Goal: Information Seeking & Learning: Learn about a topic

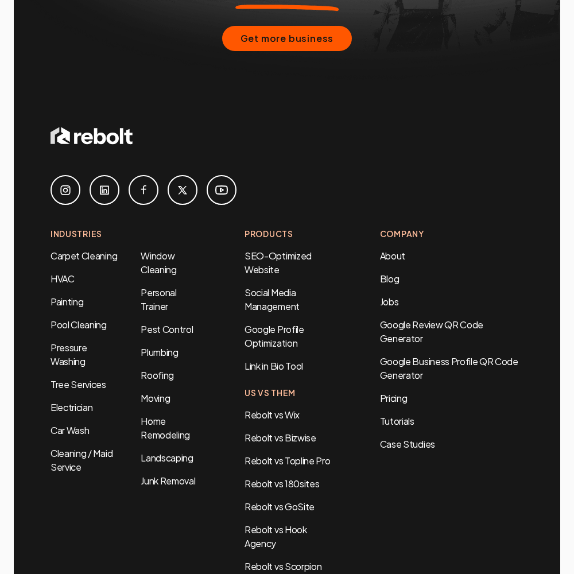
scroll to position [4650, 0]
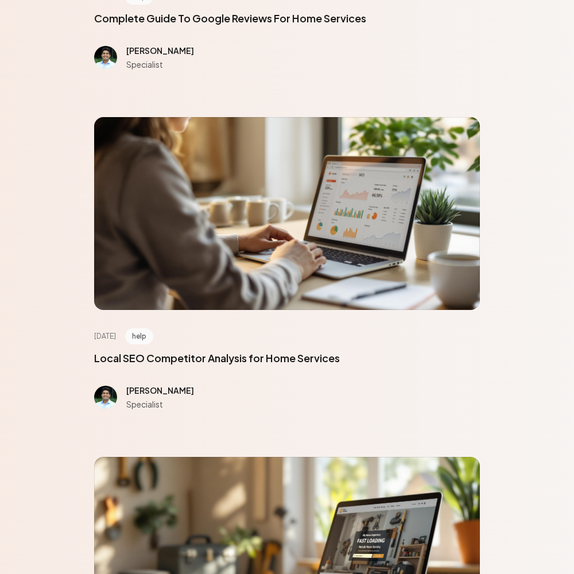
scroll to position [5162, 0]
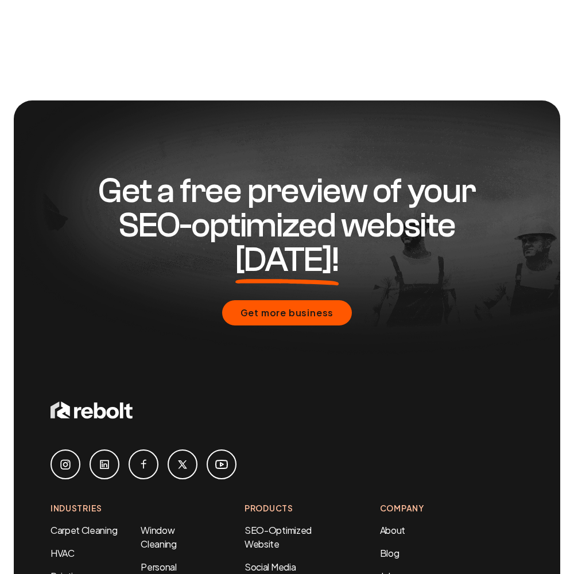
scroll to position [937, 0]
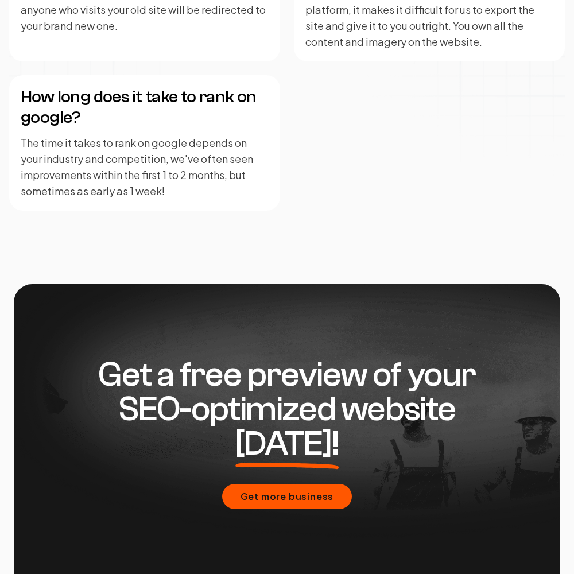
scroll to position [2825, 0]
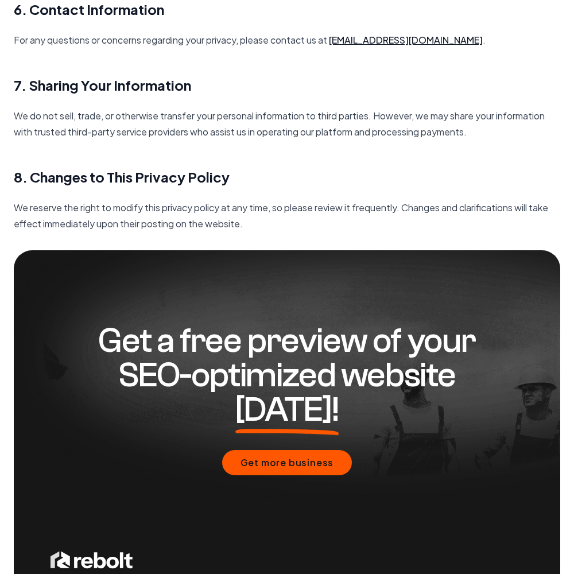
scroll to position [1660, 0]
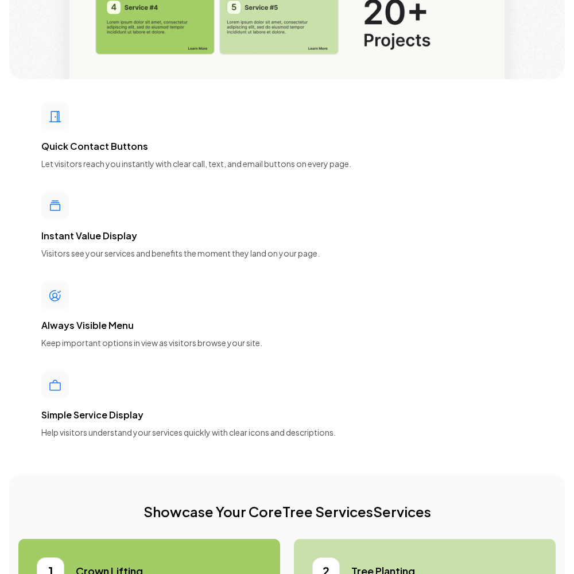
scroll to position [5162, 0]
